Goal: Transaction & Acquisition: Purchase product/service

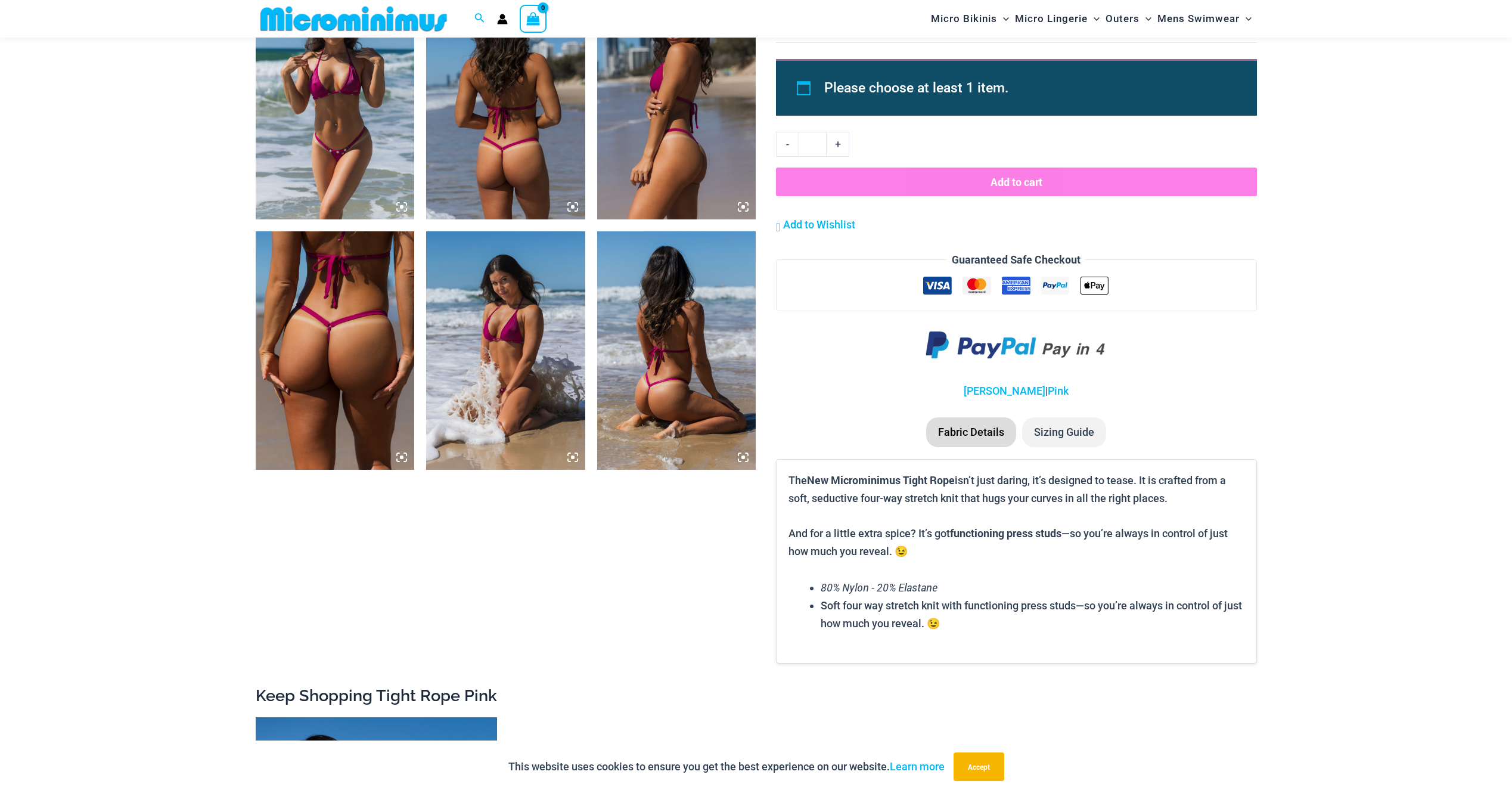
scroll to position [1182, 0]
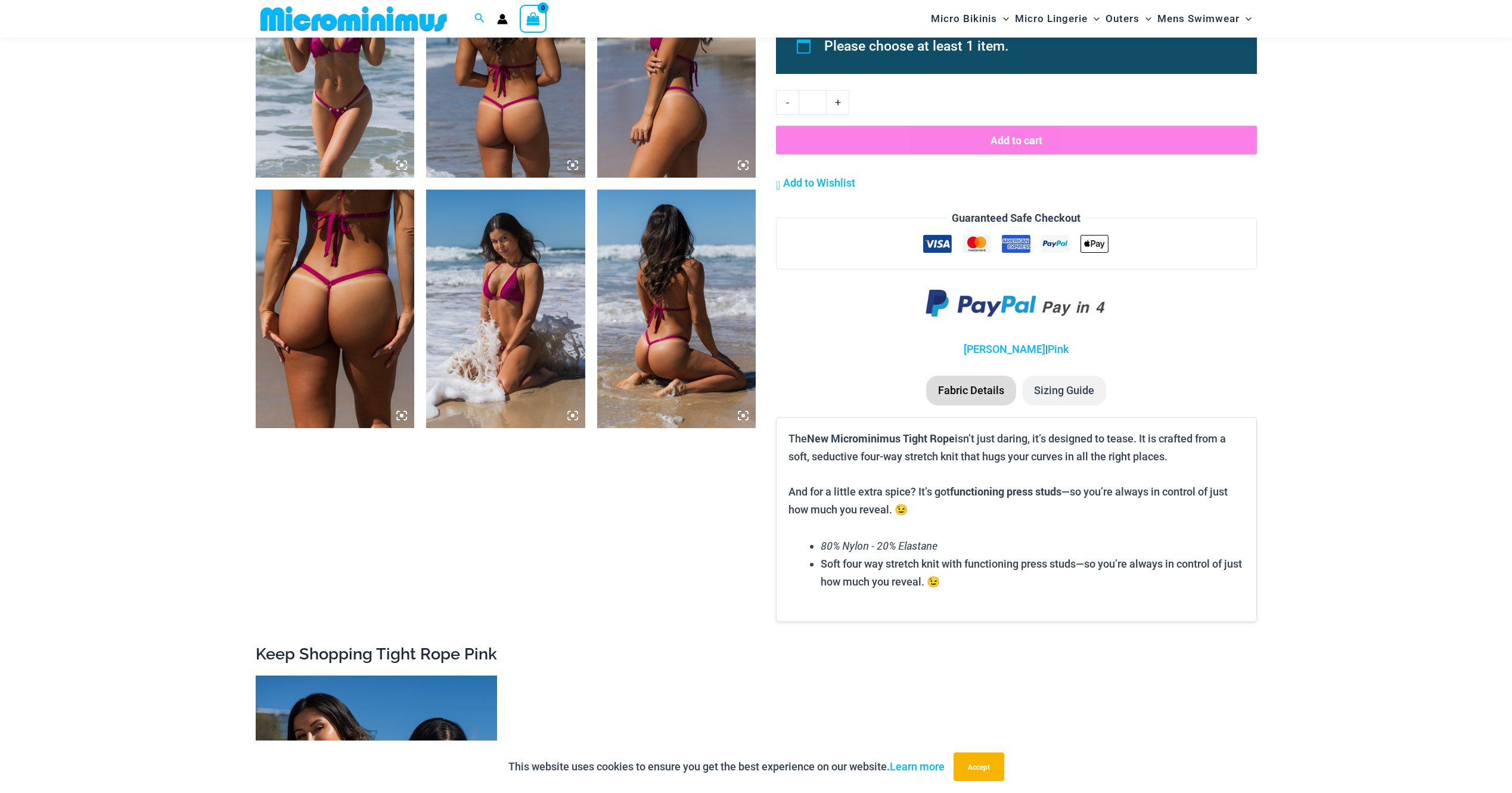
type input "**********"
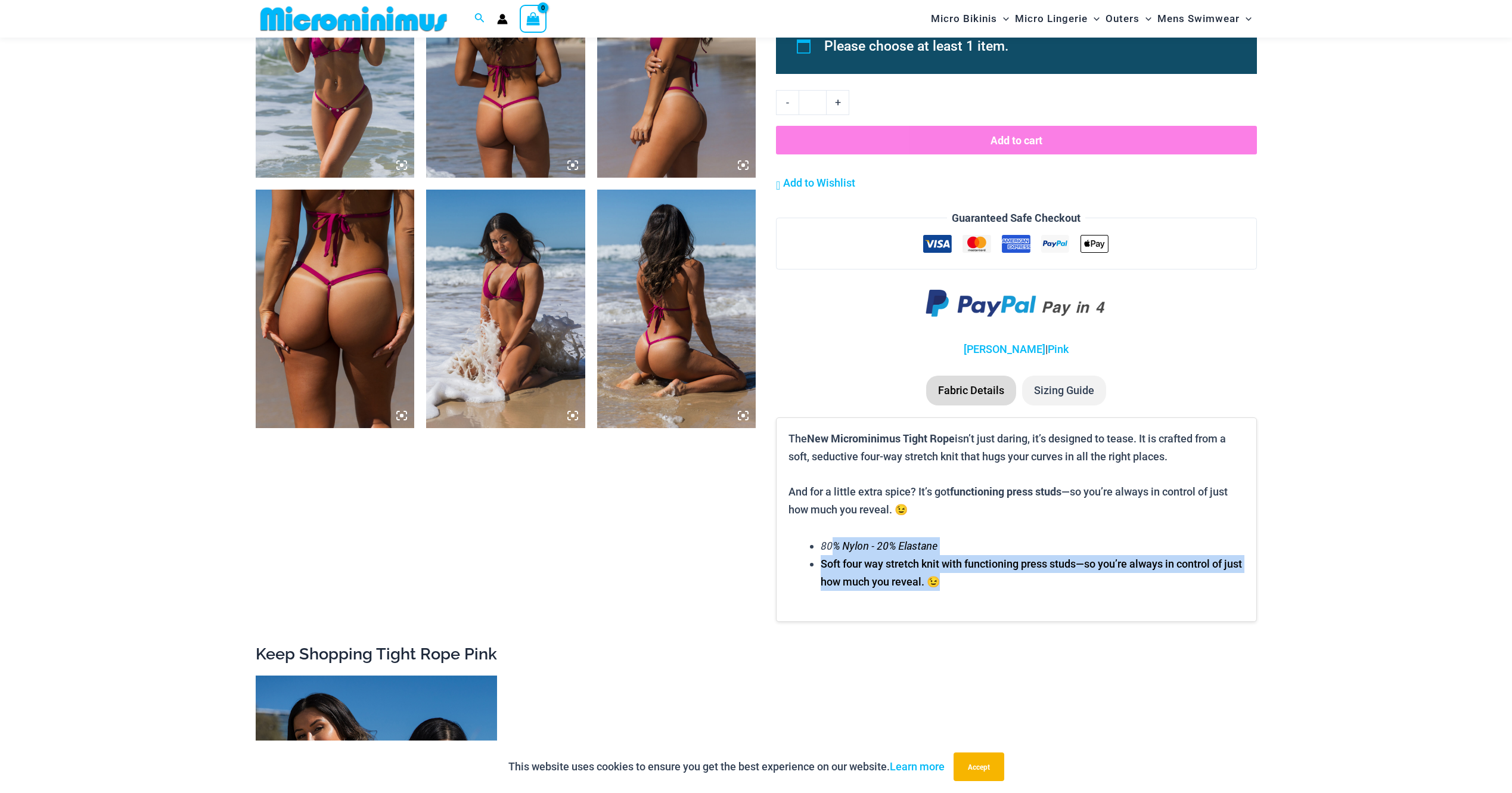
drag, startPoint x: 831, startPoint y: 548, endPoint x: 1013, endPoint y: 596, distance: 188.2
click at [901, 507] on div "The New Microminimus Tight Rope isn’t just daring, it’s designed to tease. It i…" at bounding box center [1015, 520] width 480 height 205
drag, startPoint x: 1013, startPoint y: 596, endPoint x: 891, endPoint y: 563, distance: 126.4
click at [891, 507] on li "Soft four way stretch knit with functioning press studs—so you’re always in con…" at bounding box center [1032, 572] width 423 height 35
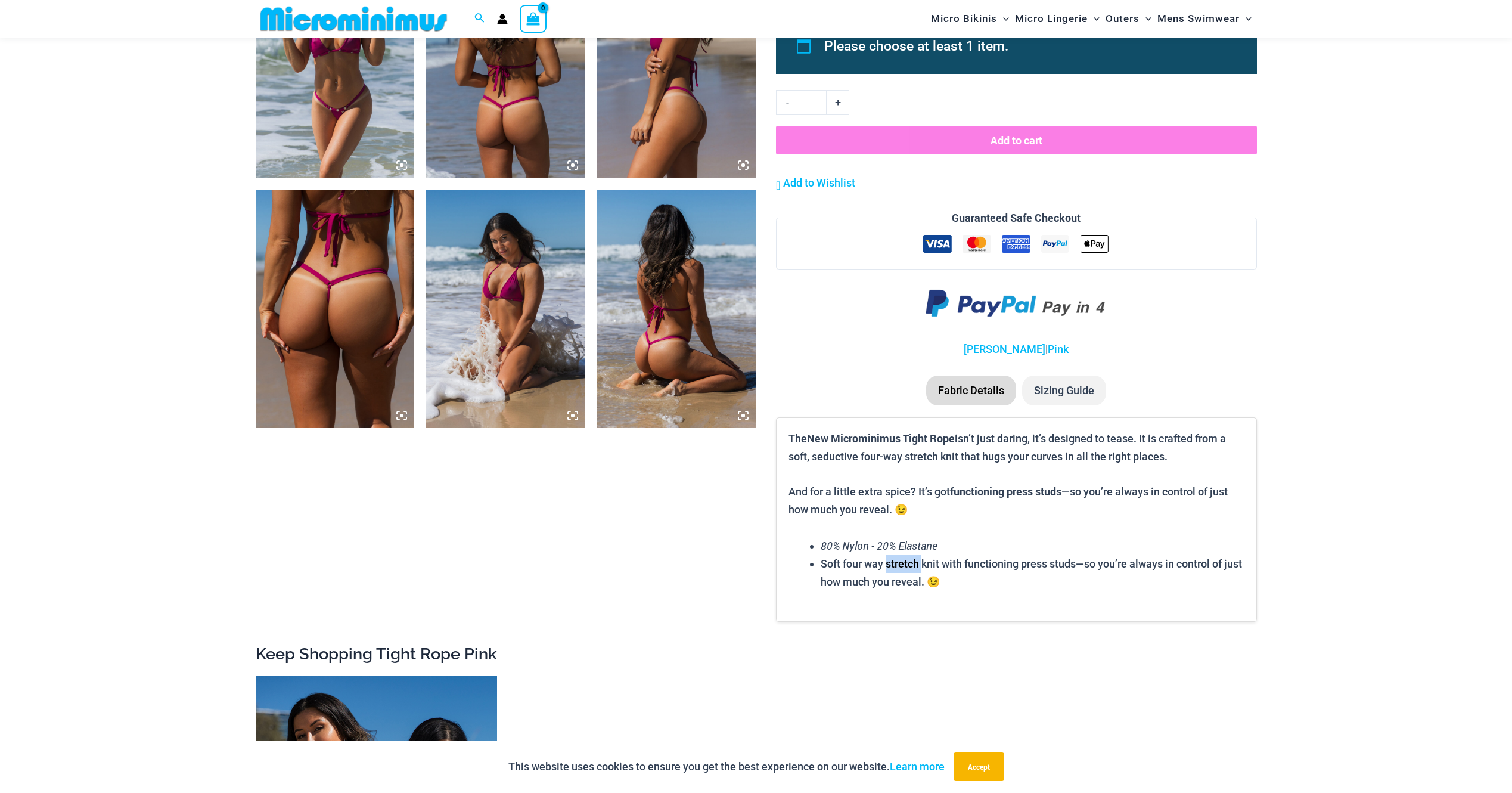
click at [891, 507] on li "Soft four way stretch knit with functioning press studs—so you’re always in con…" at bounding box center [1032, 572] width 423 height 35
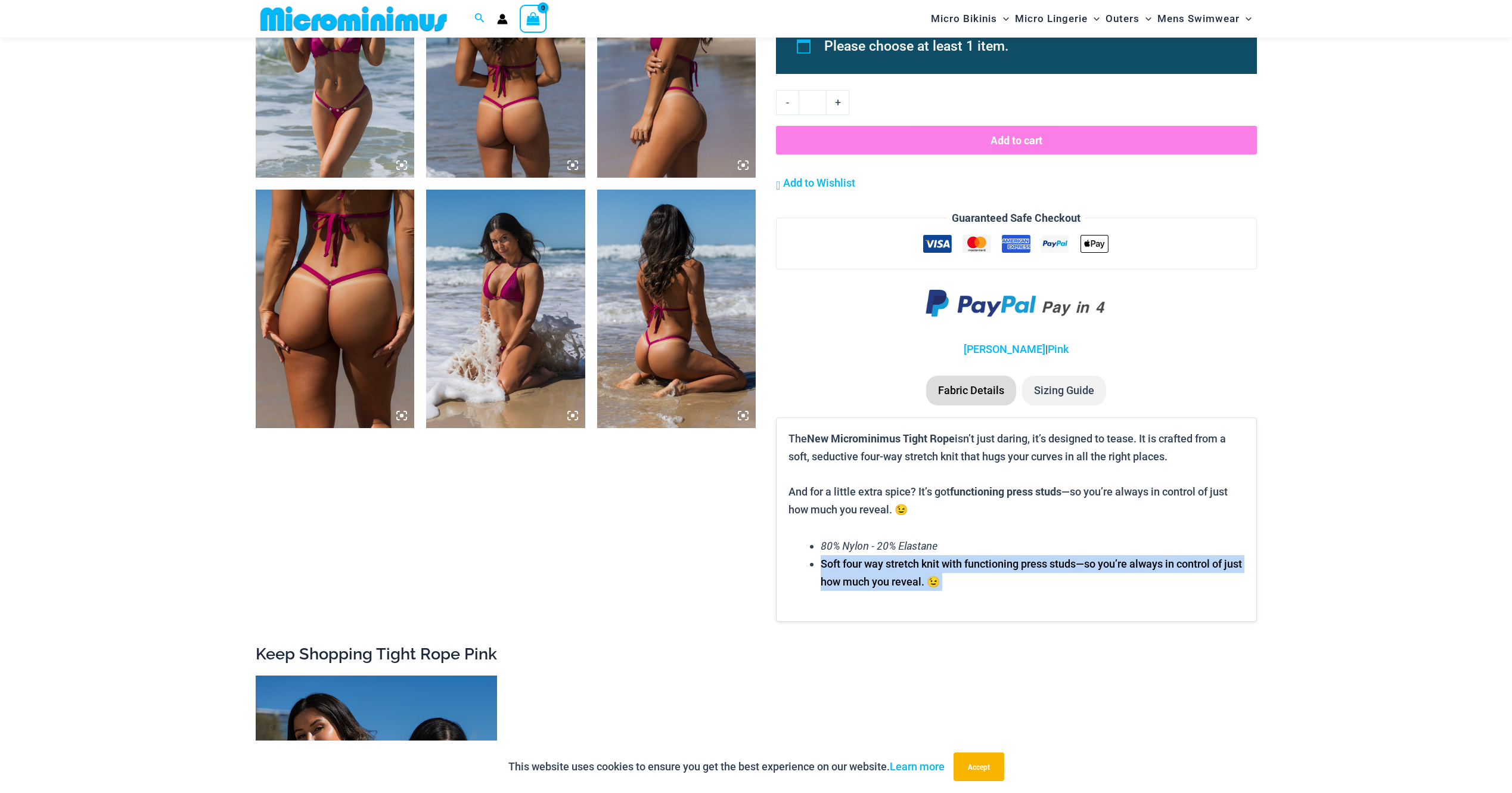
click at [891, 507] on li "Soft four way stretch knit with functioning press studs—so you’re always in con…" at bounding box center [1032, 572] width 423 height 35
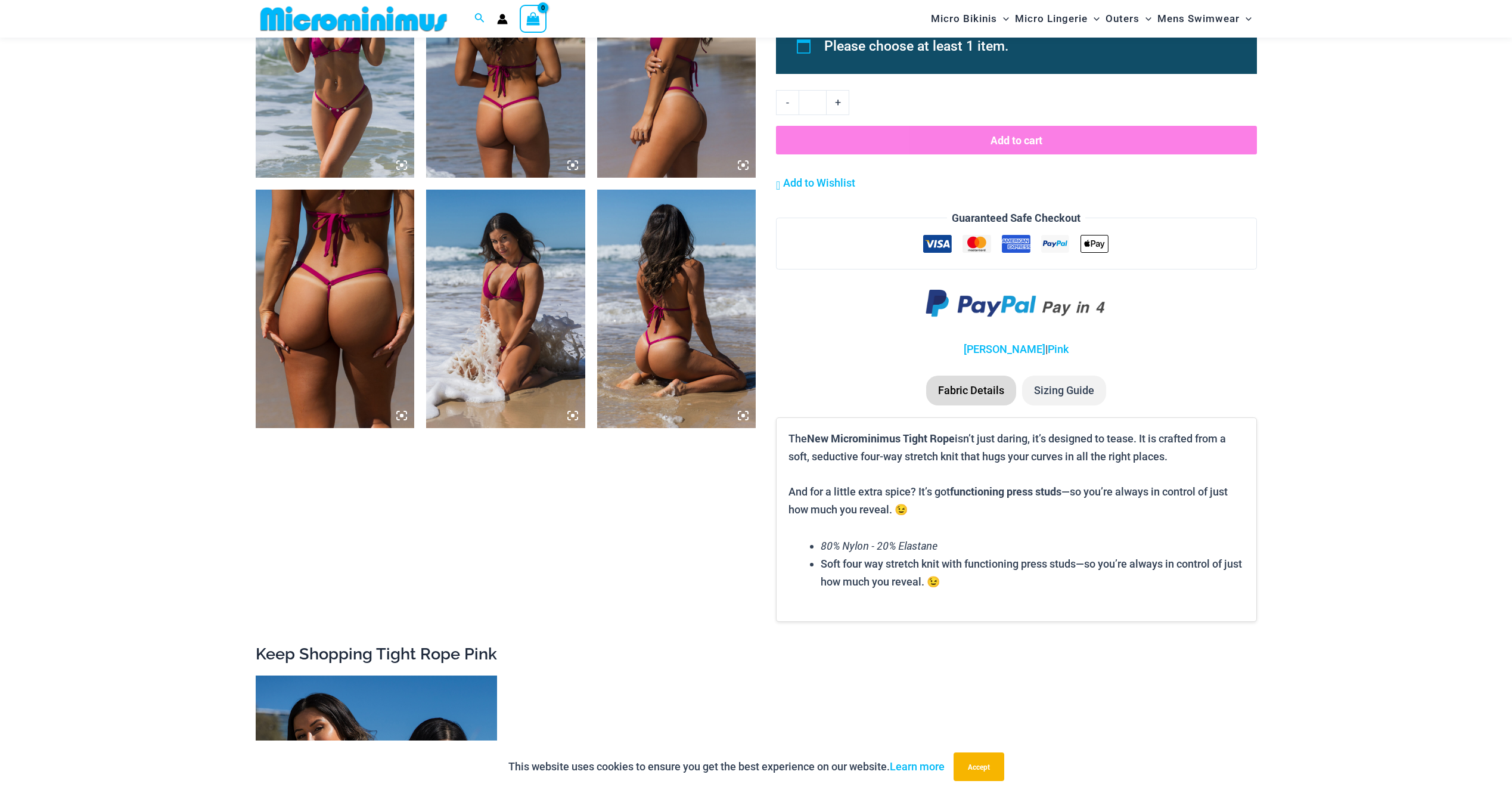
drag, startPoint x: 891, startPoint y: 563, endPoint x: 856, endPoint y: 548, distance: 38.1
click at [856, 507] on em "80% Nylon - 20% Elastane" at bounding box center [879, 545] width 117 height 14
drag, startPoint x: 856, startPoint y: 548, endPoint x: 858, endPoint y: 557, distance: 9.2
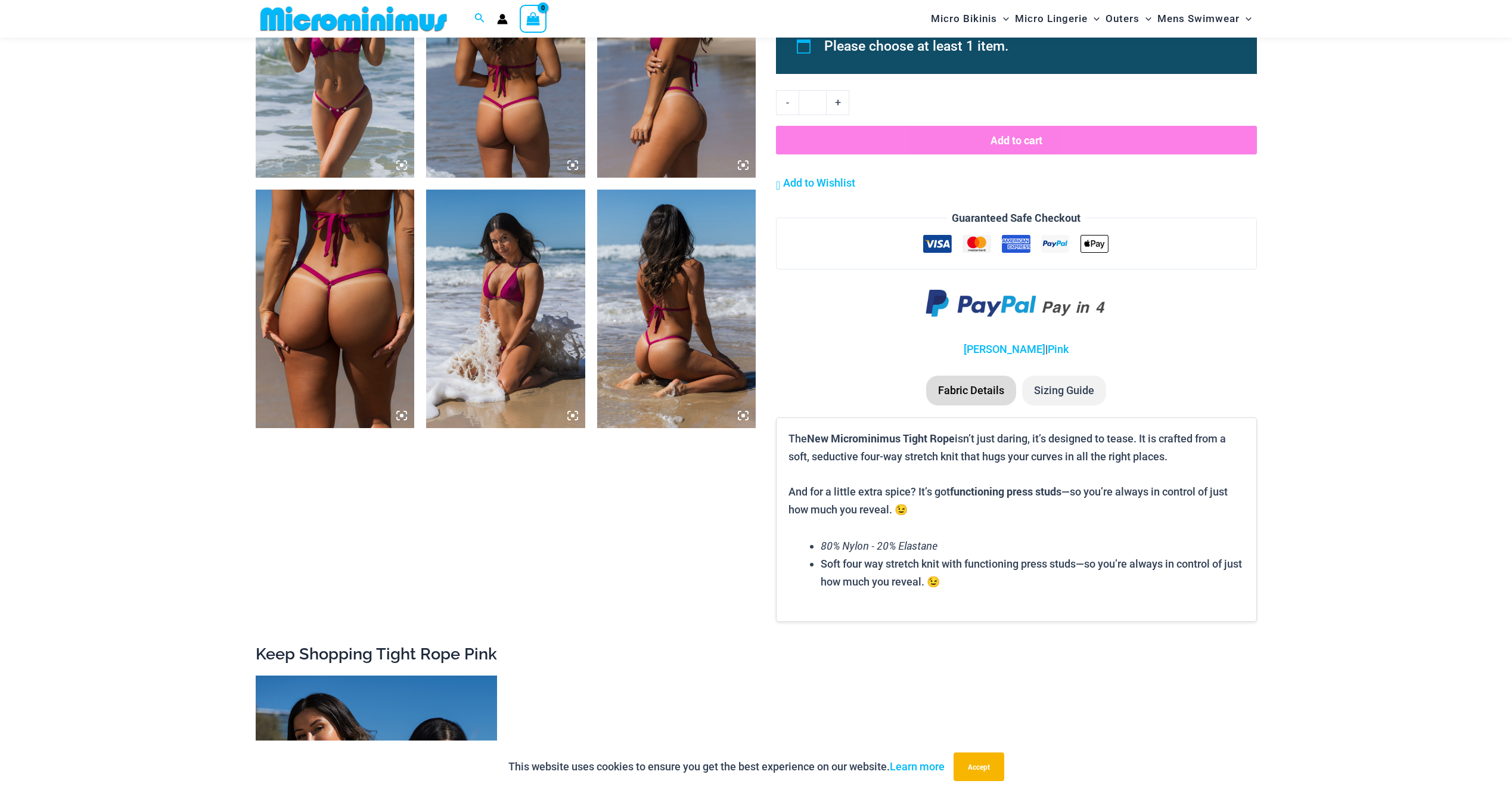
click at [858, 507] on li "Soft four way stretch knit with functioning press studs—so you’re always in con…" at bounding box center [1032, 572] width 423 height 35
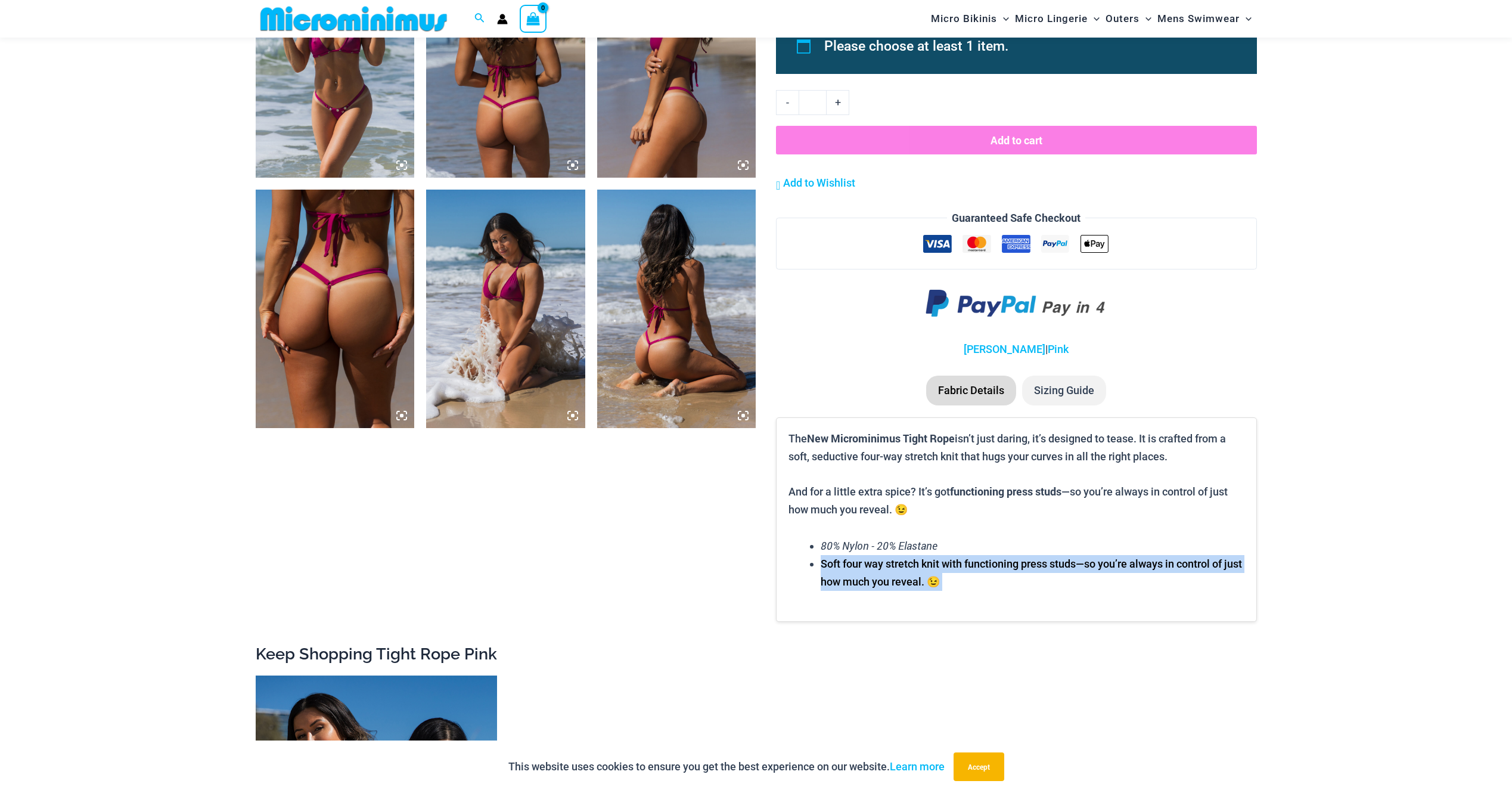
click at [858, 507] on li "Soft four way stretch knit with functioning press studs—so you’re always in con…" at bounding box center [1032, 572] width 423 height 35
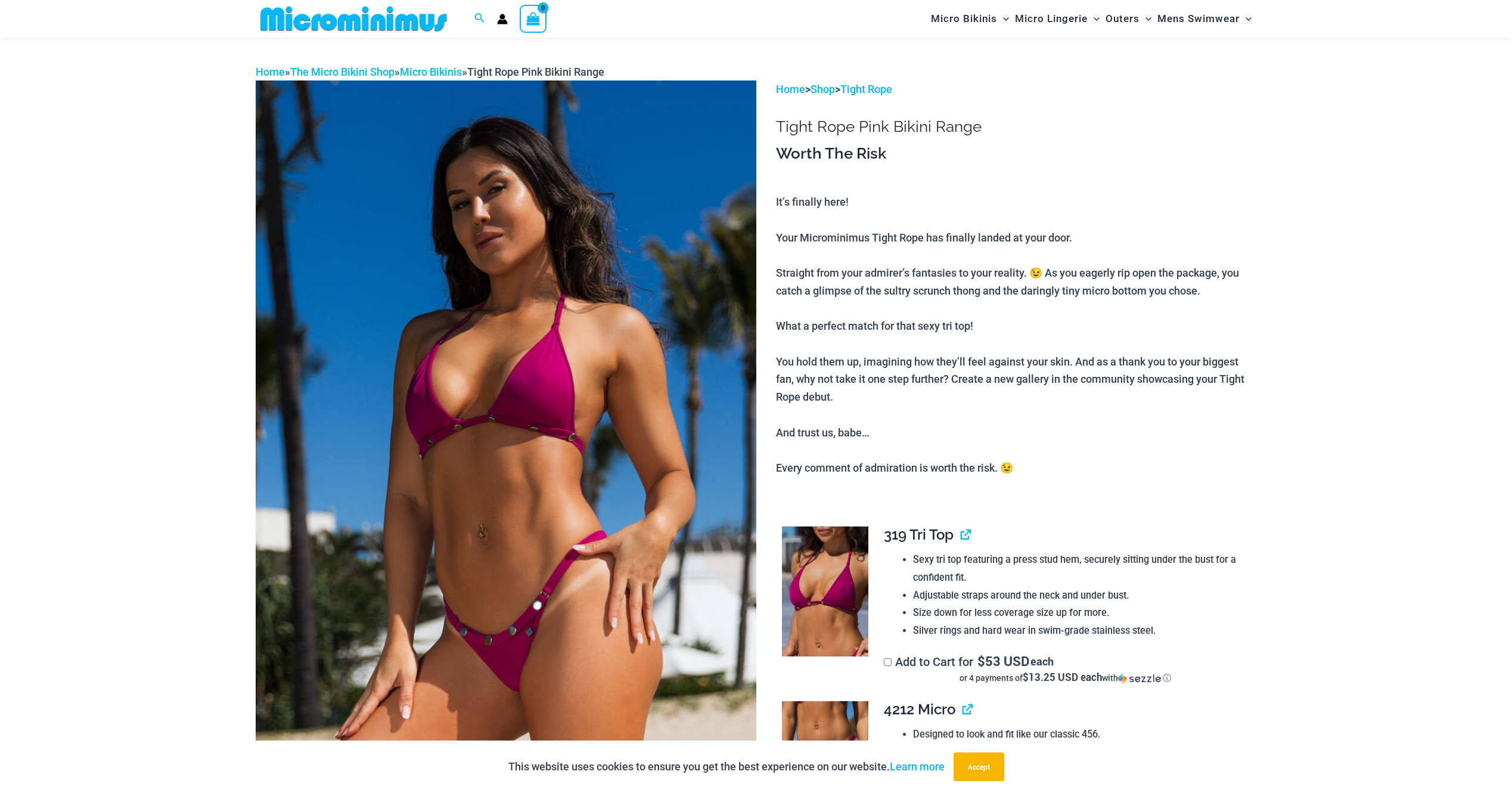
scroll to position [0, 0]
